Goal: Task Accomplishment & Management: Manage account settings

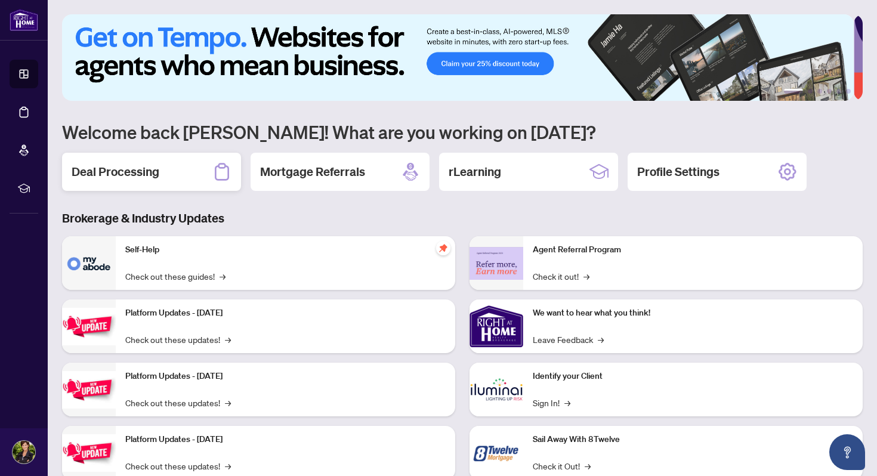
click at [143, 169] on h2 "Deal Processing" at bounding box center [116, 171] width 88 height 17
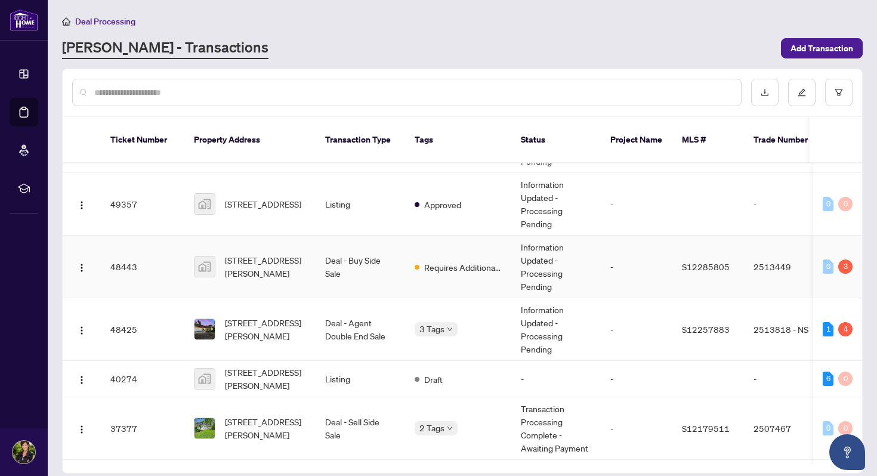
scroll to position [134, 0]
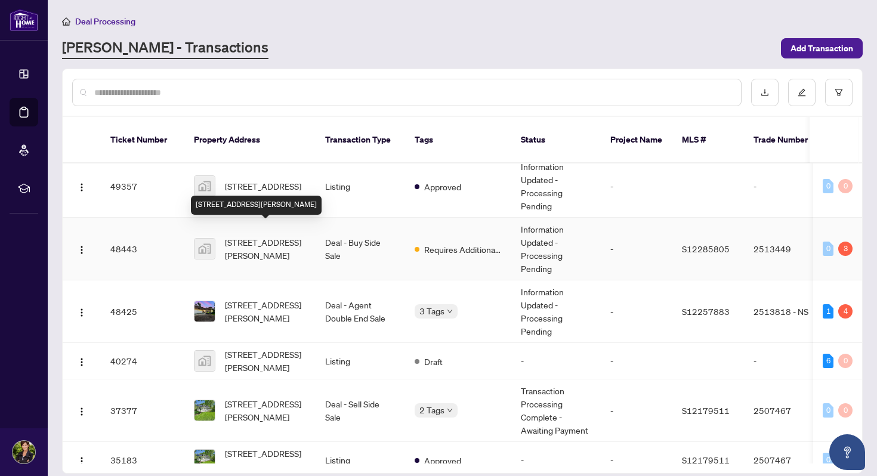
click at [248, 236] on span "[STREET_ADDRESS][PERSON_NAME]" at bounding box center [265, 249] width 81 height 26
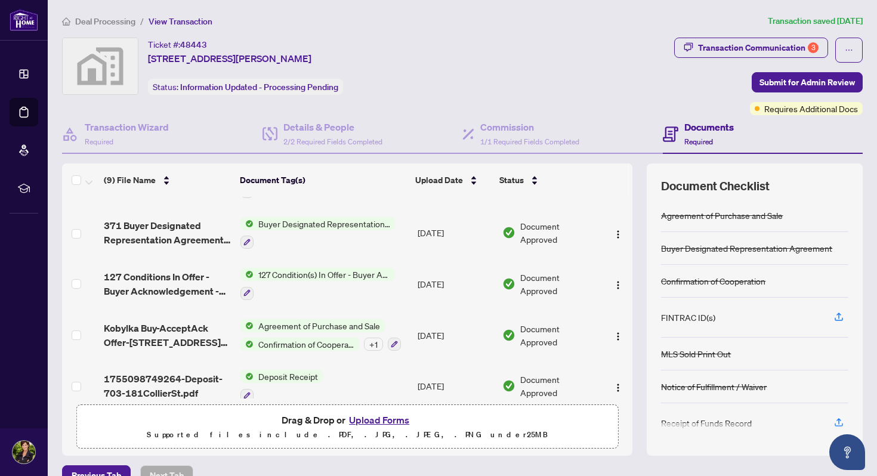
scroll to position [258, 0]
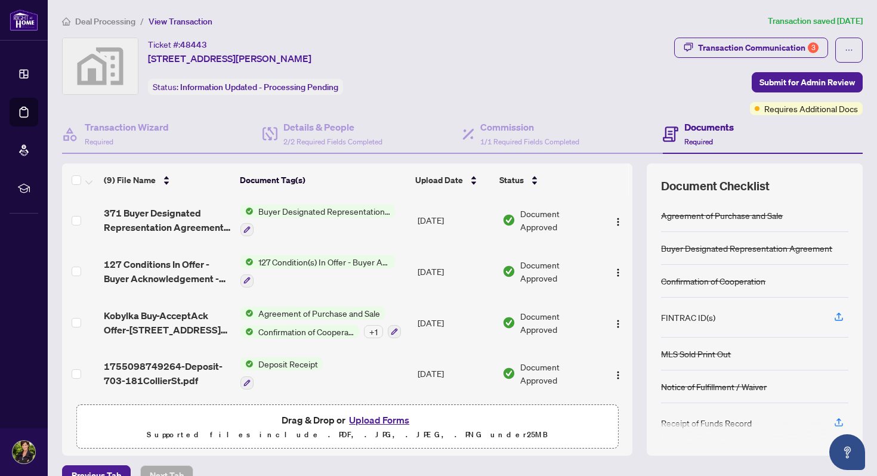
click at [376, 383] on button "Upload Forms" at bounding box center [378, 420] width 67 height 16
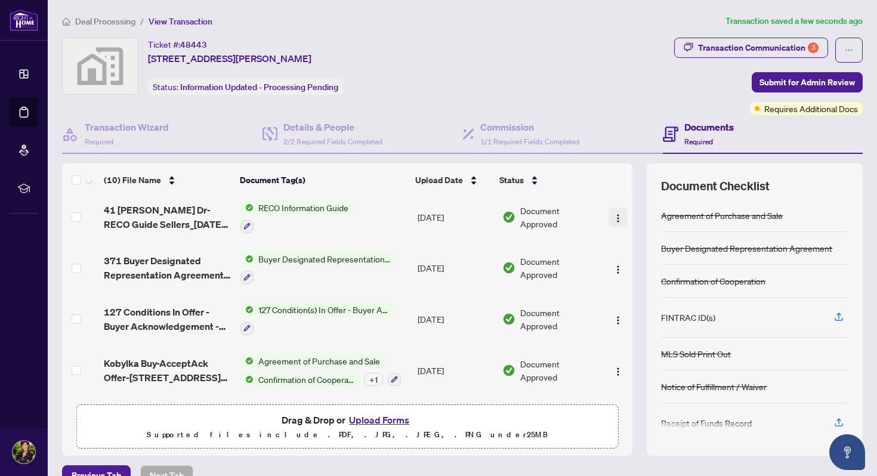
click at [613, 215] on img "button" at bounding box center [618, 218] width 10 height 10
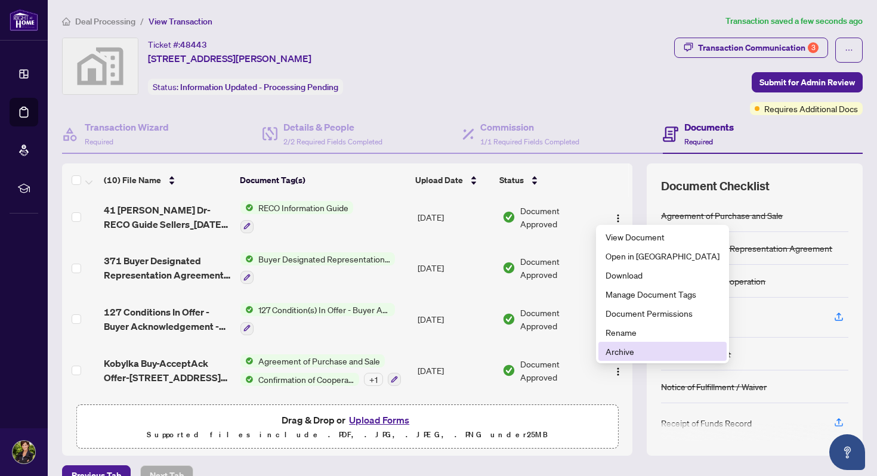
click at [618, 349] on span "Archive" at bounding box center [662, 351] width 114 height 13
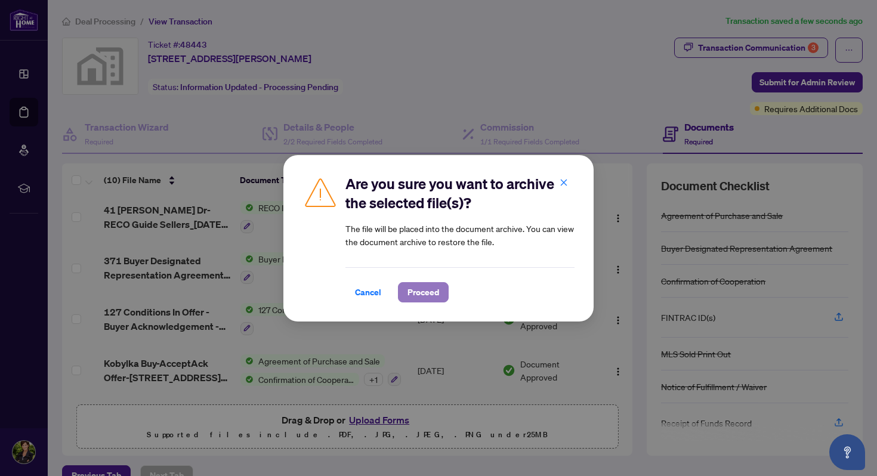
click at [417, 290] on span "Proceed" at bounding box center [423, 292] width 32 height 19
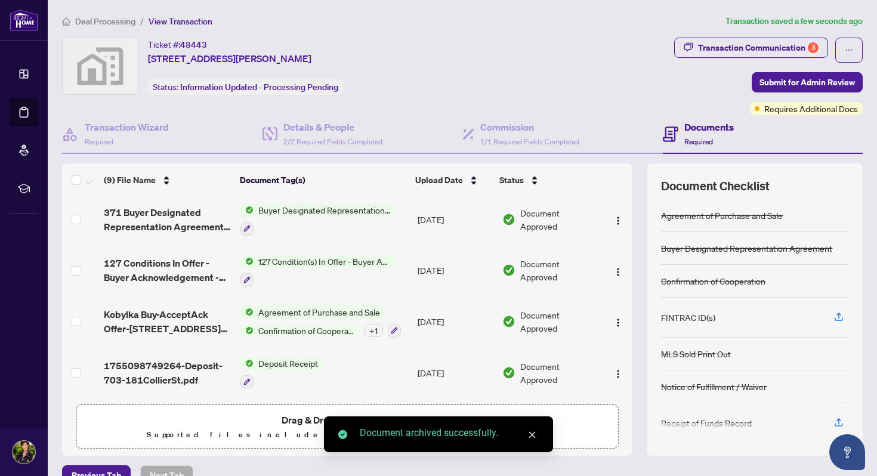
scroll to position [255, 0]
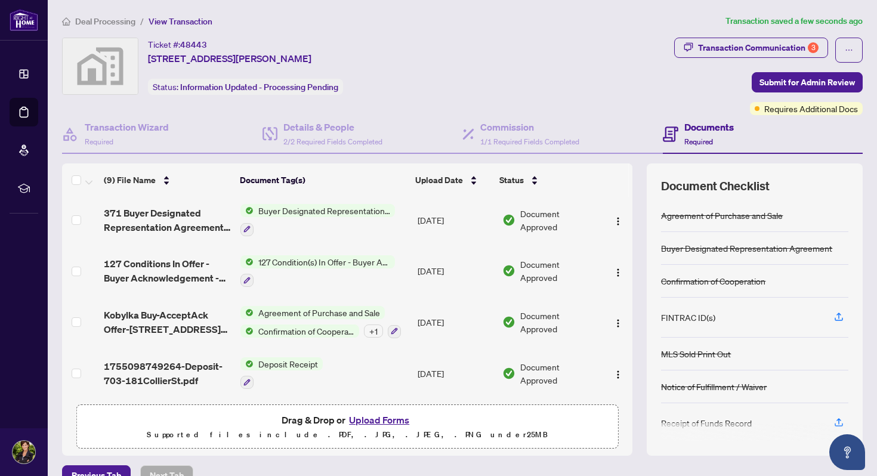
click at [355, 383] on button "Upload Forms" at bounding box center [378, 420] width 67 height 16
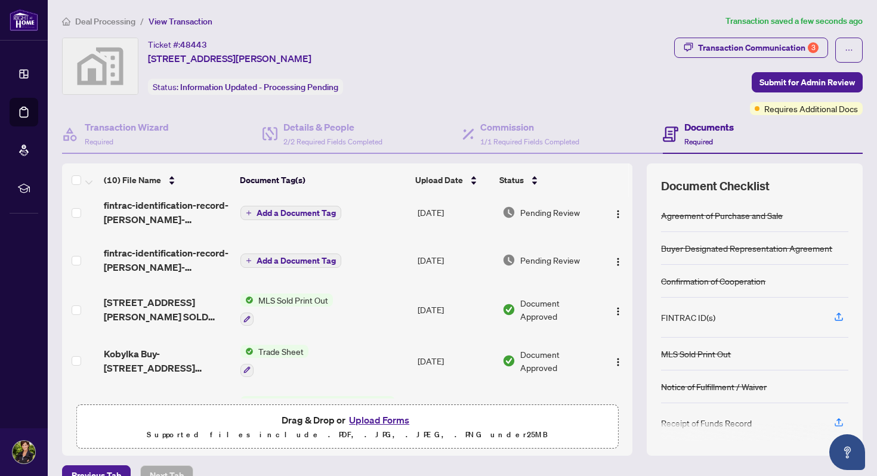
scroll to position [0, 0]
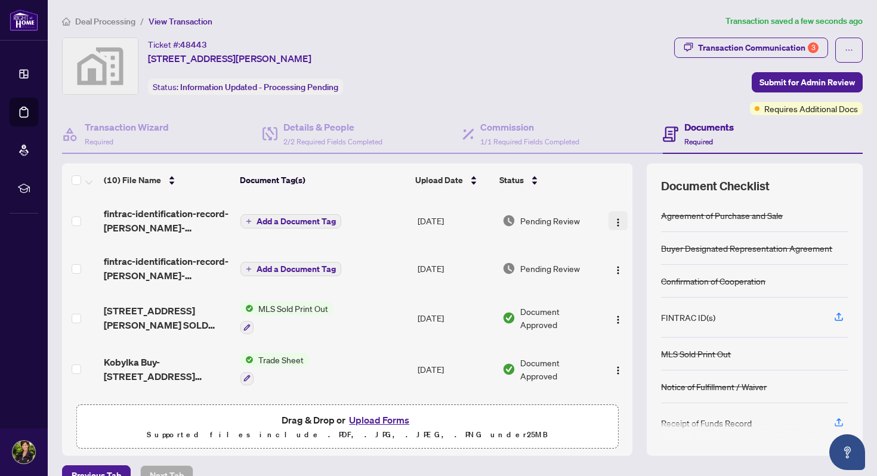
click at [613, 218] on img "button" at bounding box center [618, 223] width 10 height 10
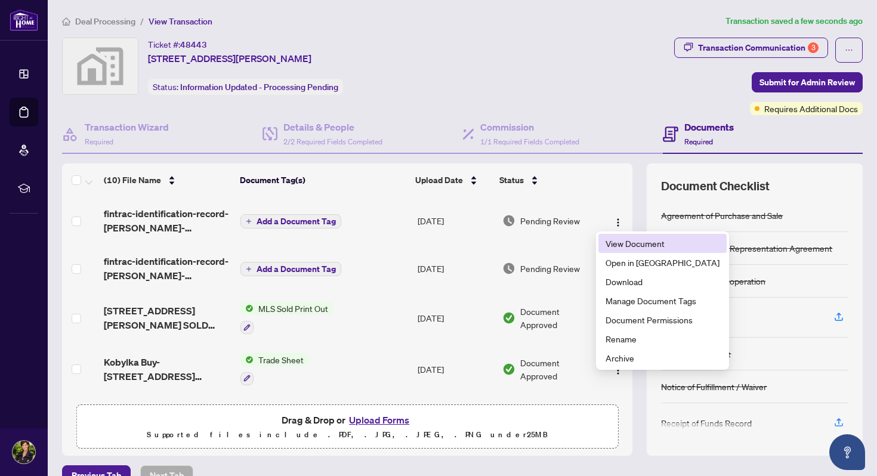
click at [615, 242] on span "View Document" at bounding box center [662, 243] width 114 height 13
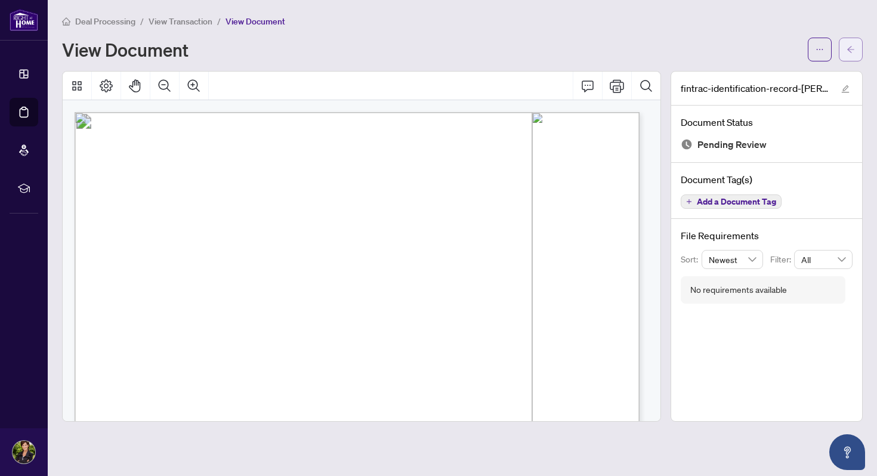
click at [744, 46] on icon "arrow-left" at bounding box center [850, 49] width 8 height 8
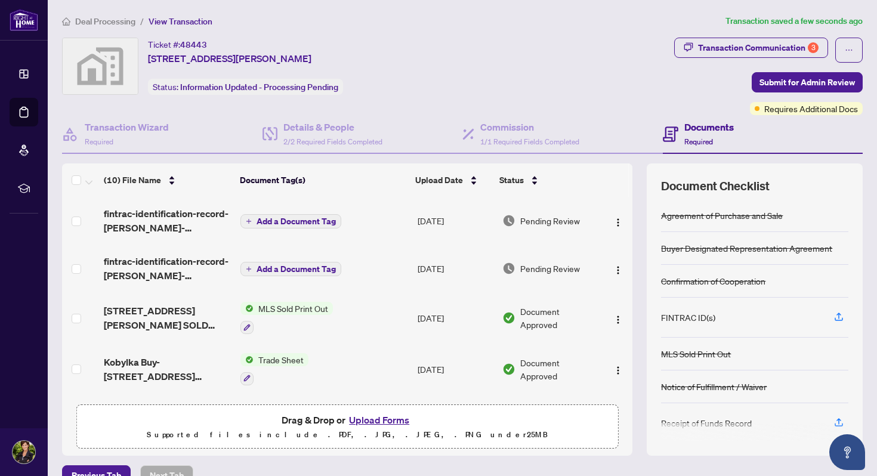
click at [290, 218] on span "Add a Document Tag" at bounding box center [295, 221] width 79 height 8
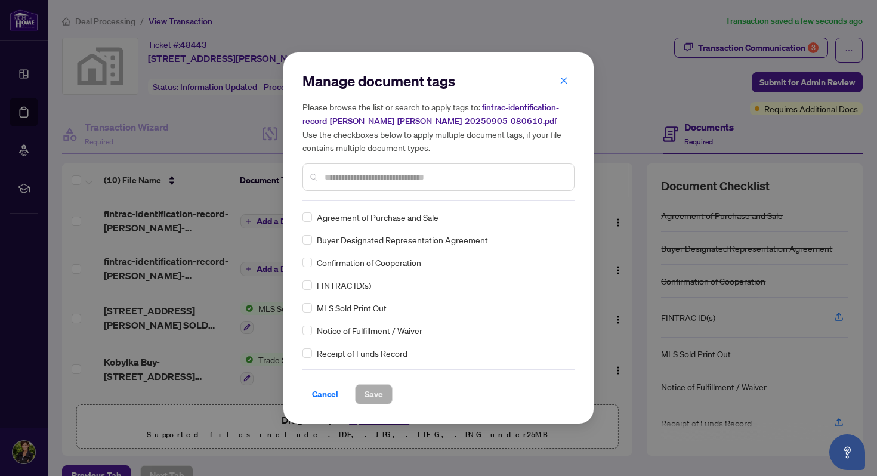
click at [374, 175] on input "text" at bounding box center [444, 177] width 240 height 13
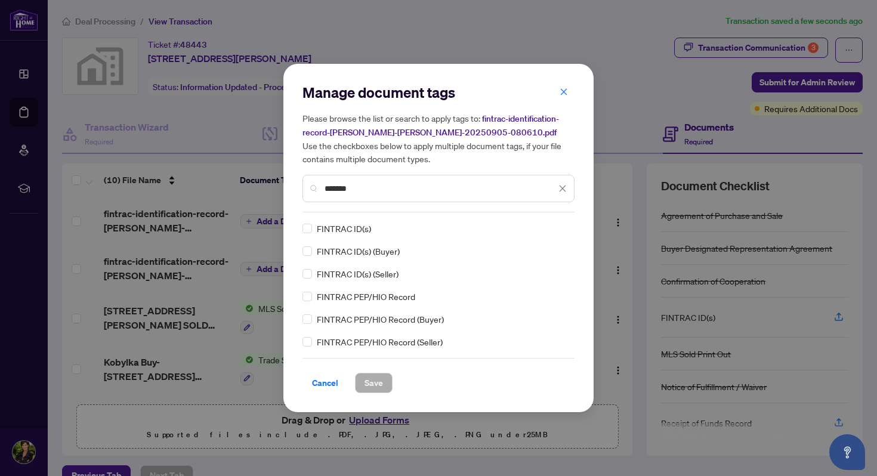
type input "*******"
click at [375, 383] on span "Save" at bounding box center [373, 382] width 18 height 19
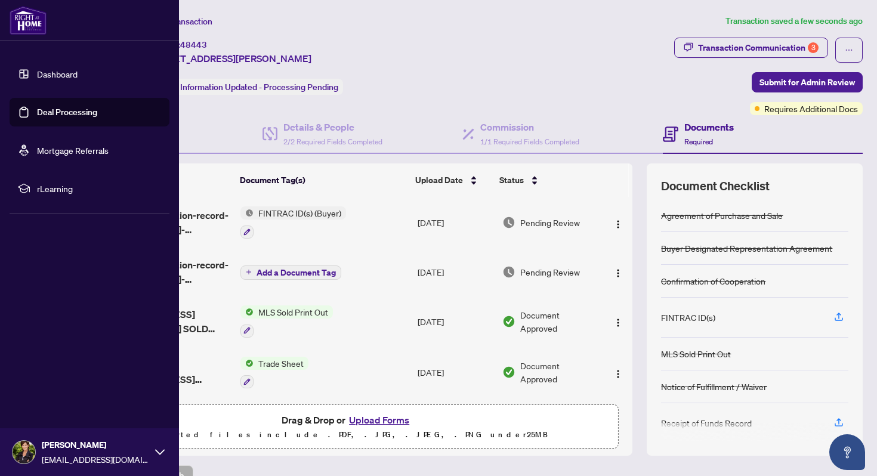
click at [39, 72] on link "Dashboard" at bounding box center [57, 74] width 41 height 11
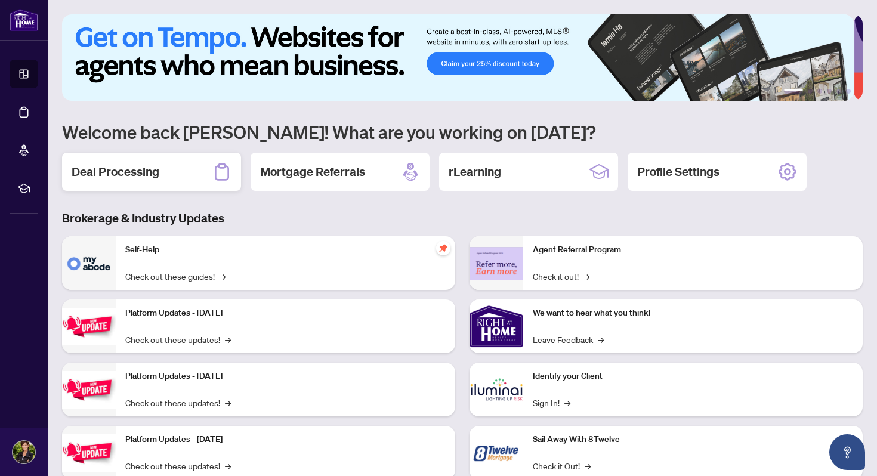
click at [144, 169] on h2 "Deal Processing" at bounding box center [116, 171] width 88 height 17
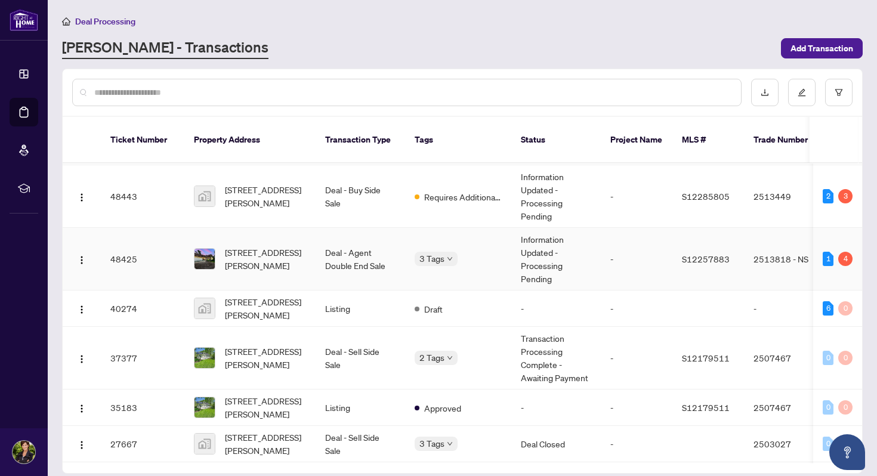
scroll to position [197, 0]
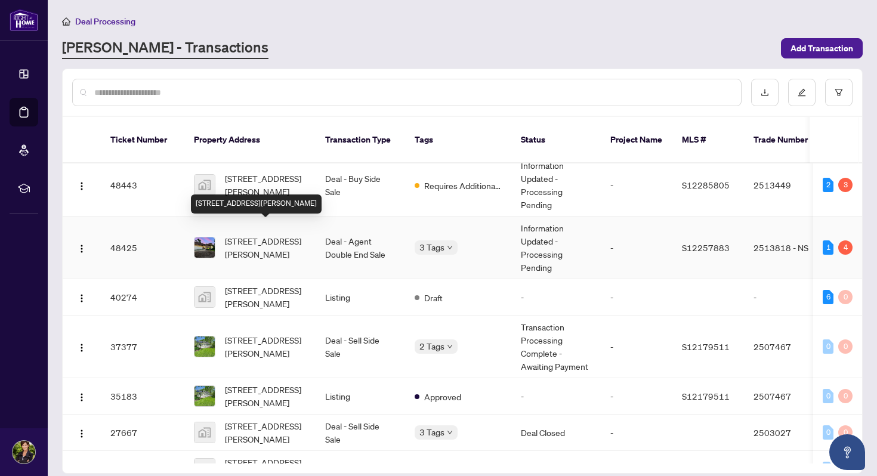
click at [248, 234] on span "[STREET_ADDRESS][PERSON_NAME]" at bounding box center [265, 247] width 81 height 26
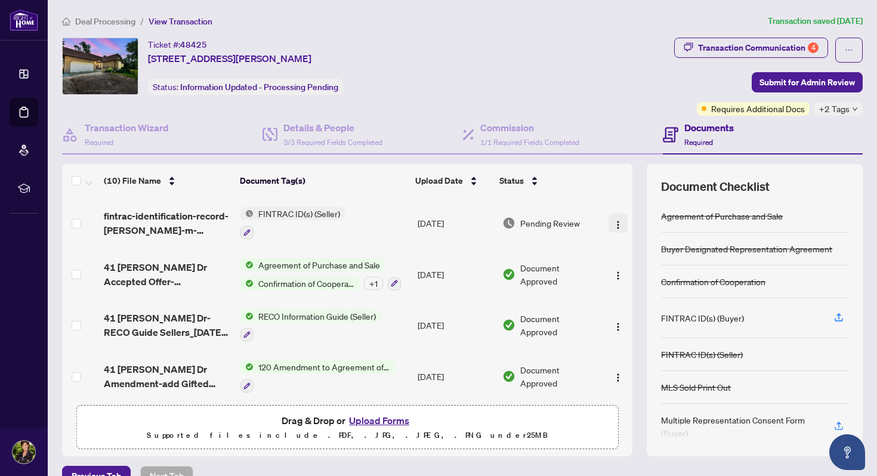
click at [613, 222] on img "button" at bounding box center [618, 225] width 10 height 10
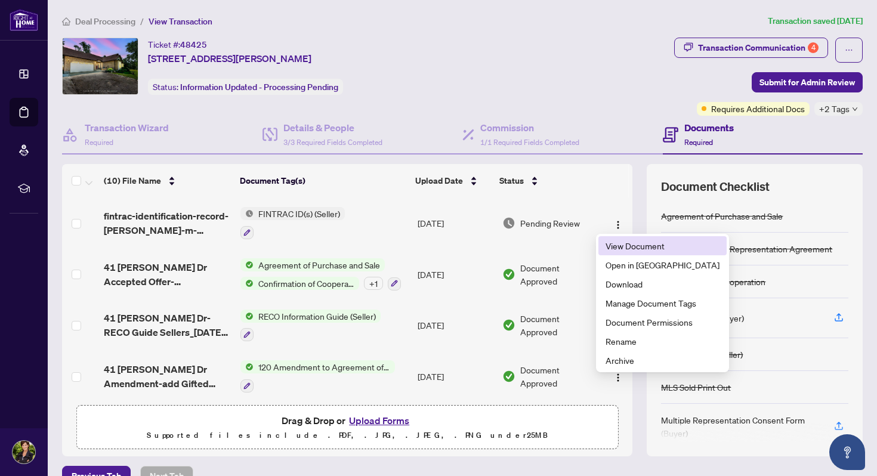
click at [615, 245] on span "View Document" at bounding box center [662, 245] width 114 height 13
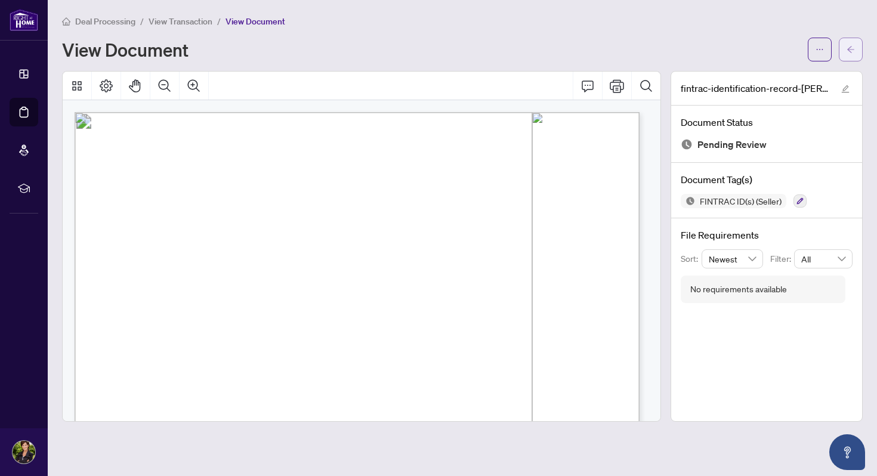
click at [744, 45] on icon "arrow-left" at bounding box center [850, 49] width 8 height 8
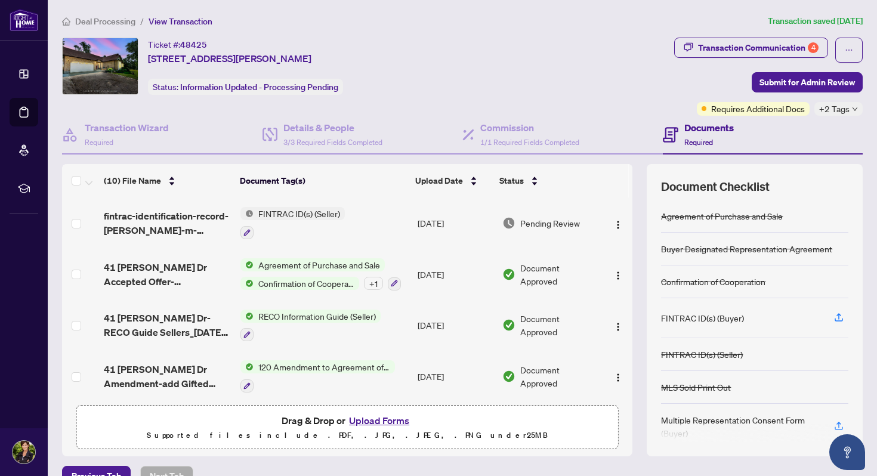
click at [374, 383] on button "Upload Forms" at bounding box center [378, 421] width 67 height 16
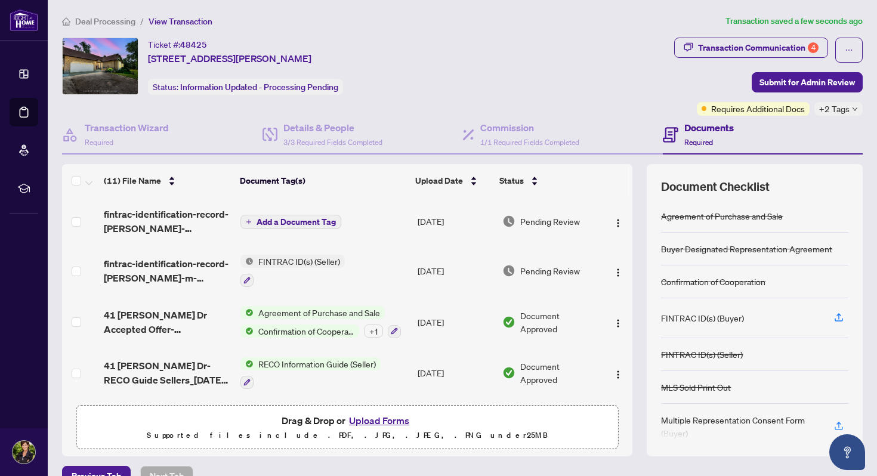
click at [280, 218] on span "Add a Document Tag" at bounding box center [295, 222] width 79 height 8
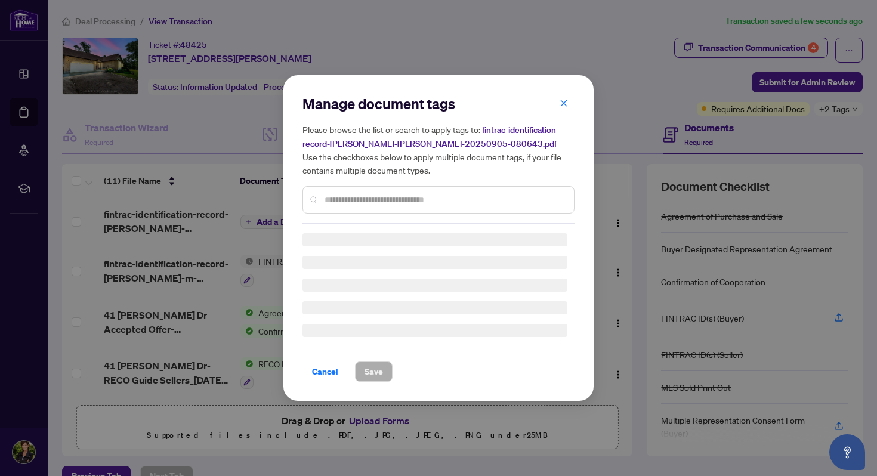
click at [359, 197] on input "text" at bounding box center [444, 199] width 240 height 13
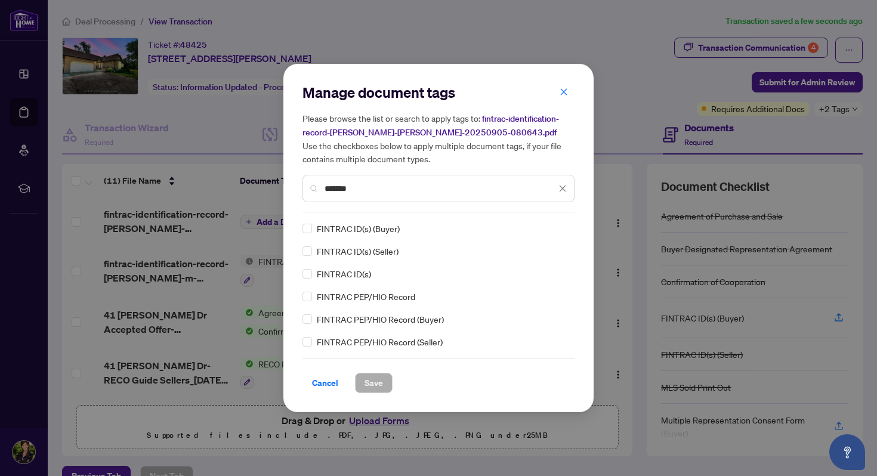
type input "*******"
click at [371, 380] on span "Save" at bounding box center [373, 382] width 18 height 19
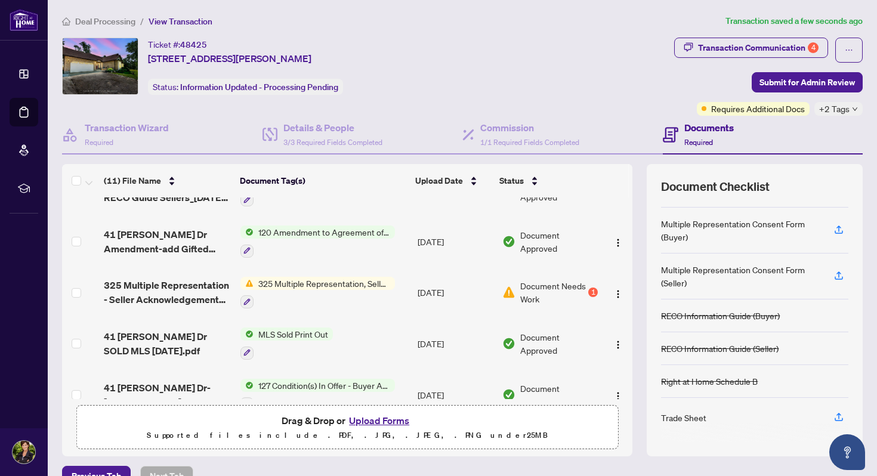
scroll to position [191, 0]
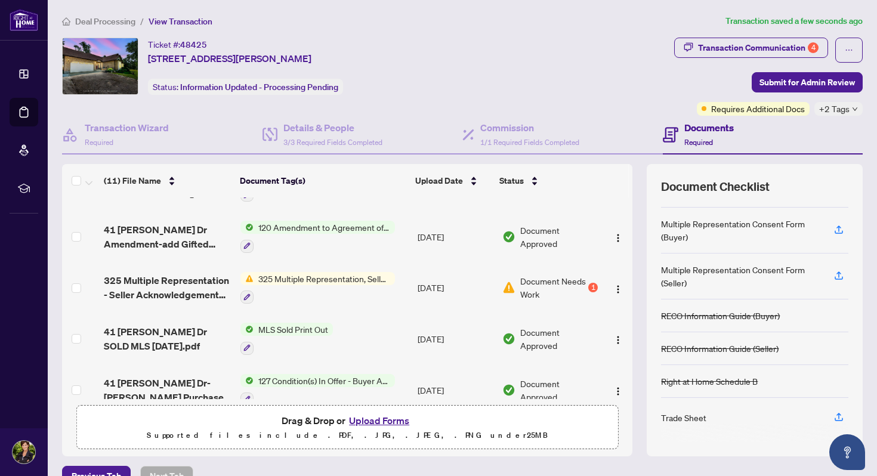
click at [588, 283] on div "1" at bounding box center [593, 288] width 10 height 10
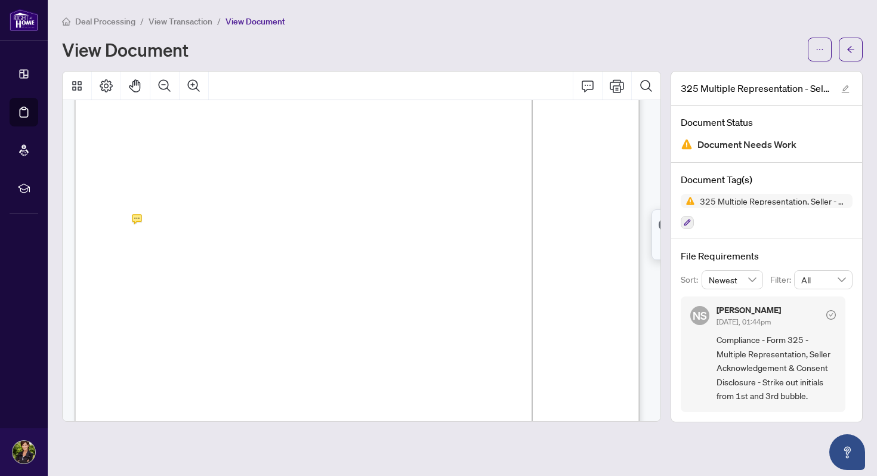
scroll to position [98, 0]
click at [744, 46] on icon "arrow-left" at bounding box center [850, 49] width 7 height 7
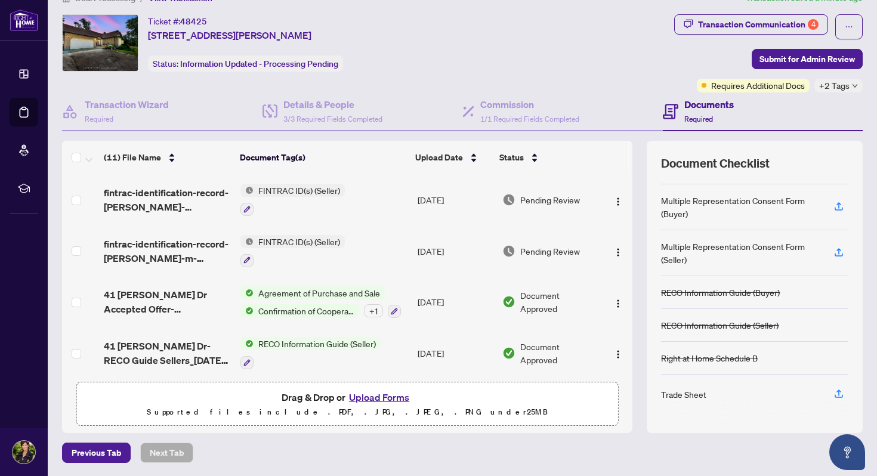
click at [378, 383] on button "Upload Forms" at bounding box center [378, 397] width 67 height 16
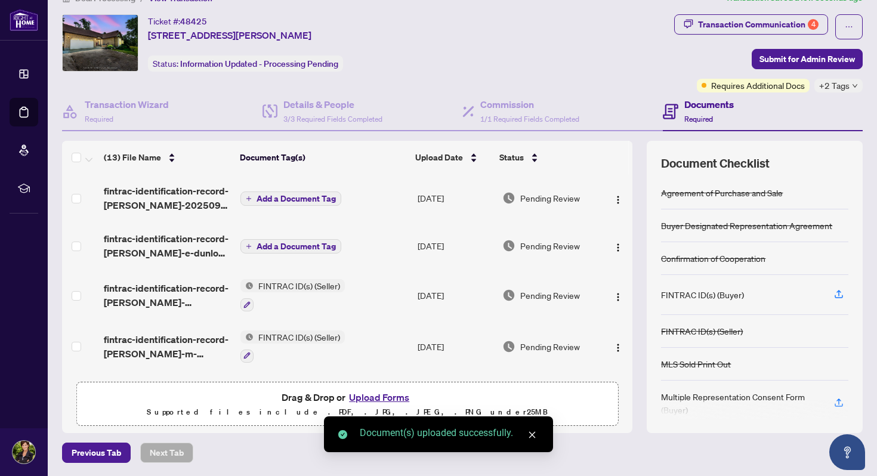
click at [295, 242] on span "Add a Document Tag" at bounding box center [295, 246] width 79 height 8
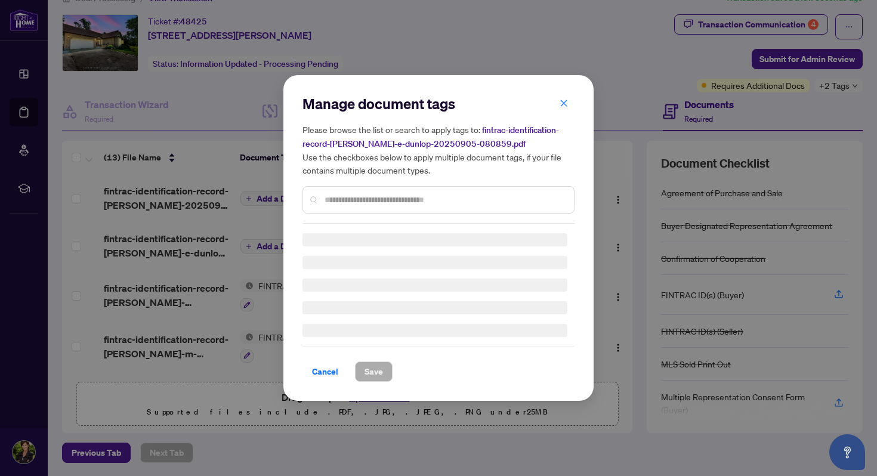
click at [343, 200] on input "text" at bounding box center [444, 199] width 240 height 13
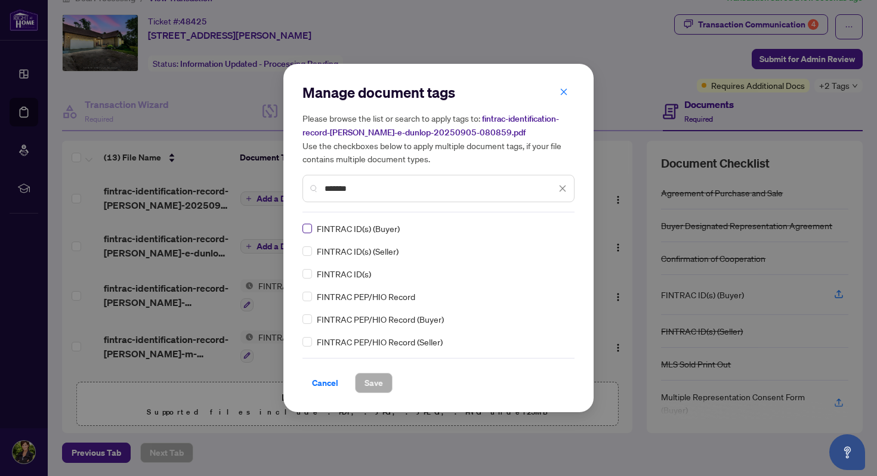
type input "*******"
click at [372, 381] on span "Save" at bounding box center [373, 382] width 18 height 19
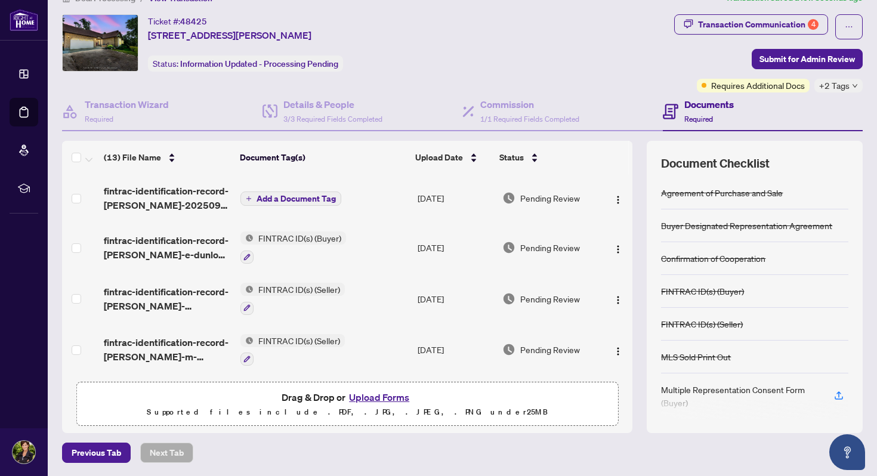
click at [287, 236] on span "FINTRAC ID(s) (Buyer)" at bounding box center [299, 237] width 92 height 13
click at [286, 233] on span "FINTRAC ID(s) (Buyer)" at bounding box center [299, 237] width 92 height 13
click at [280, 194] on span "Add a Document Tag" at bounding box center [295, 198] width 79 height 8
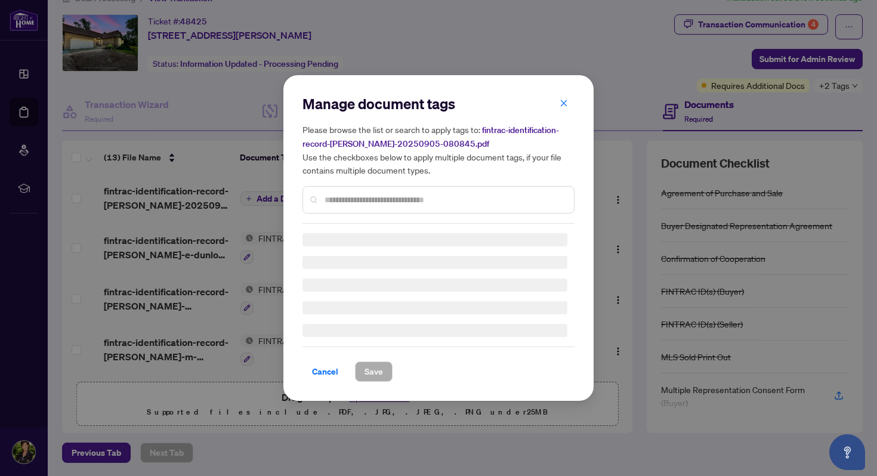
click at [369, 202] on input "text" at bounding box center [444, 199] width 240 height 13
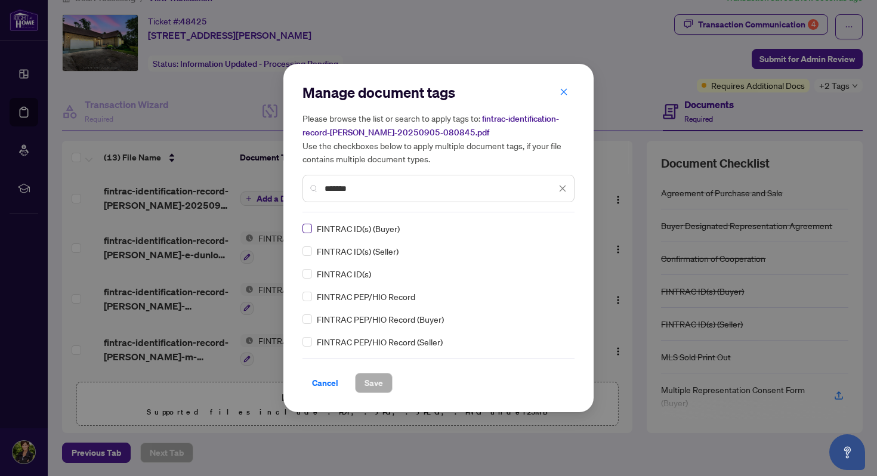
type input "*******"
click at [378, 376] on span "Save" at bounding box center [373, 382] width 18 height 19
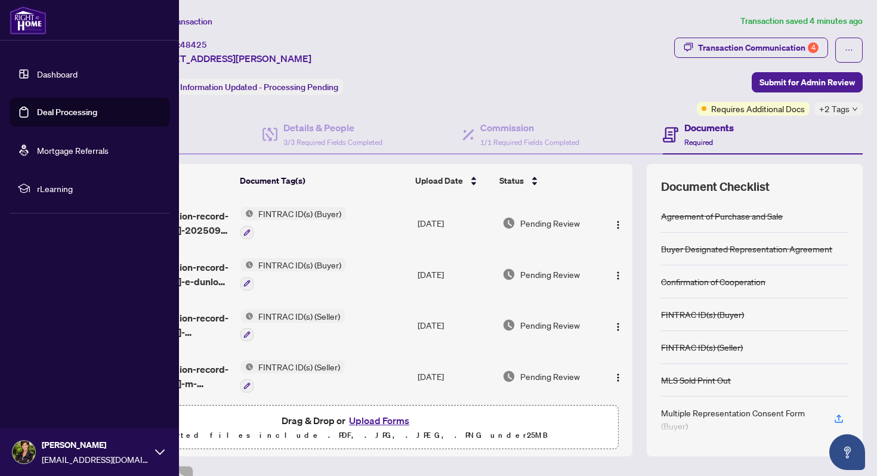
click at [50, 75] on link "Dashboard" at bounding box center [57, 74] width 41 height 11
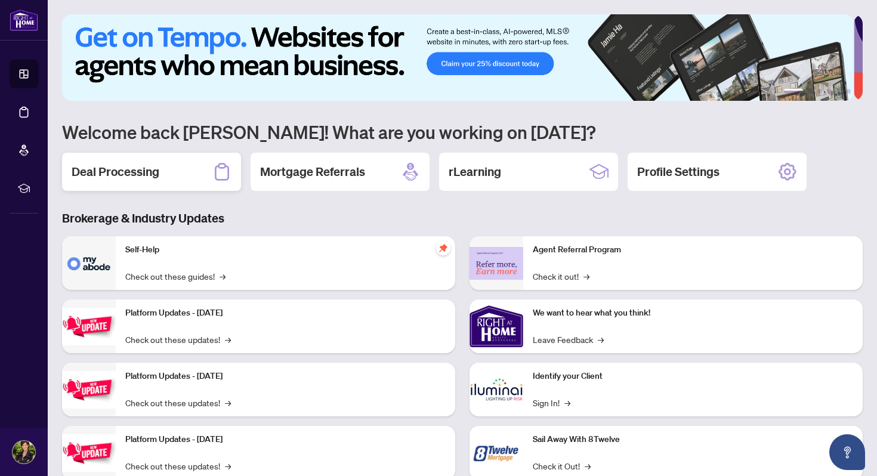
click at [162, 165] on div "Deal Processing" at bounding box center [151, 172] width 179 height 38
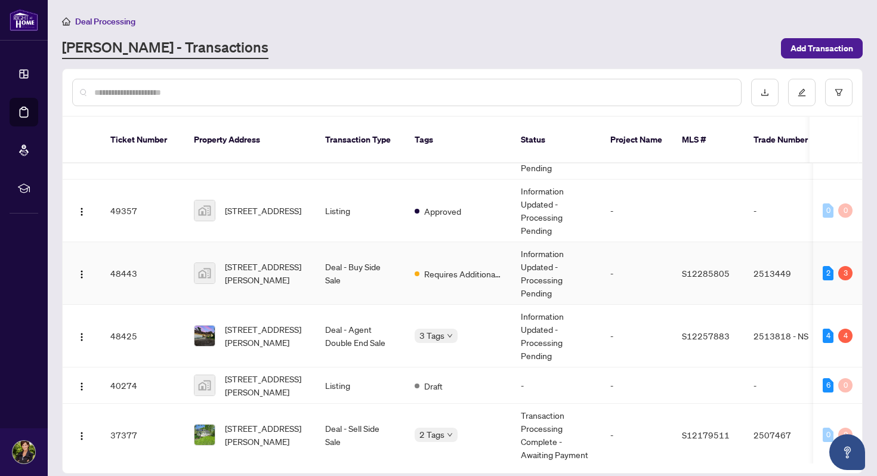
scroll to position [179, 0]
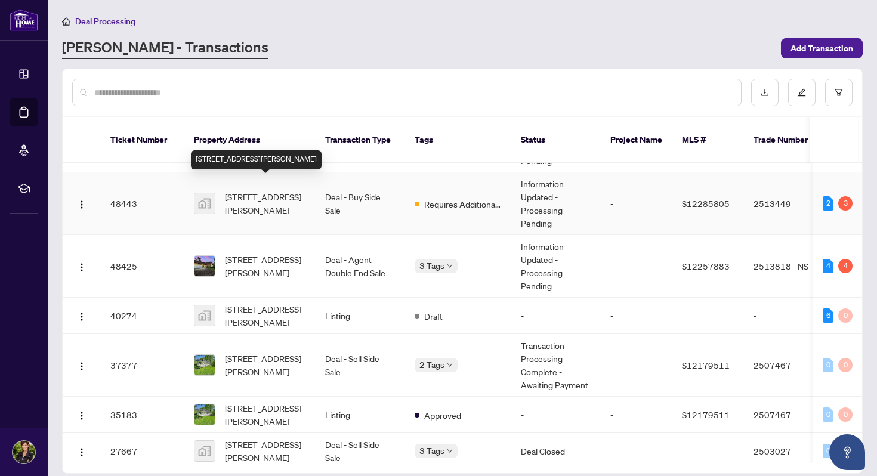
click at [256, 190] on span "[STREET_ADDRESS][PERSON_NAME]" at bounding box center [265, 203] width 81 height 26
